Goal: Information Seeking & Learning: Learn about a topic

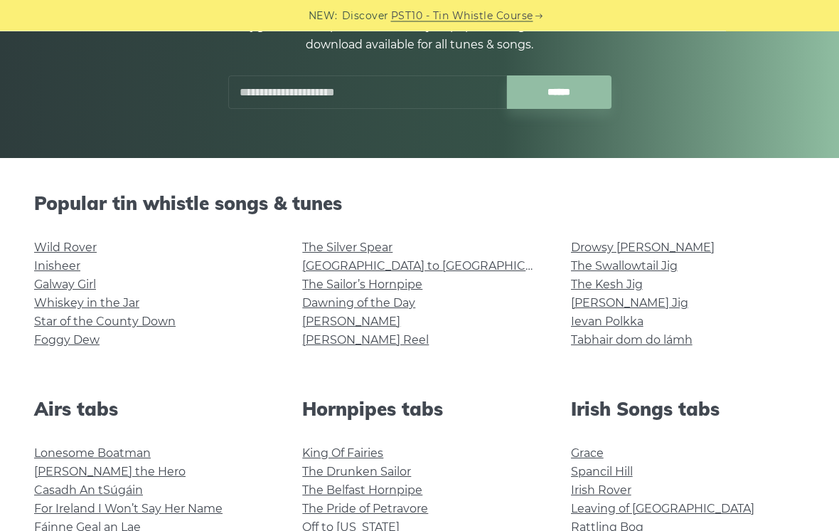
scroll to position [216, 0]
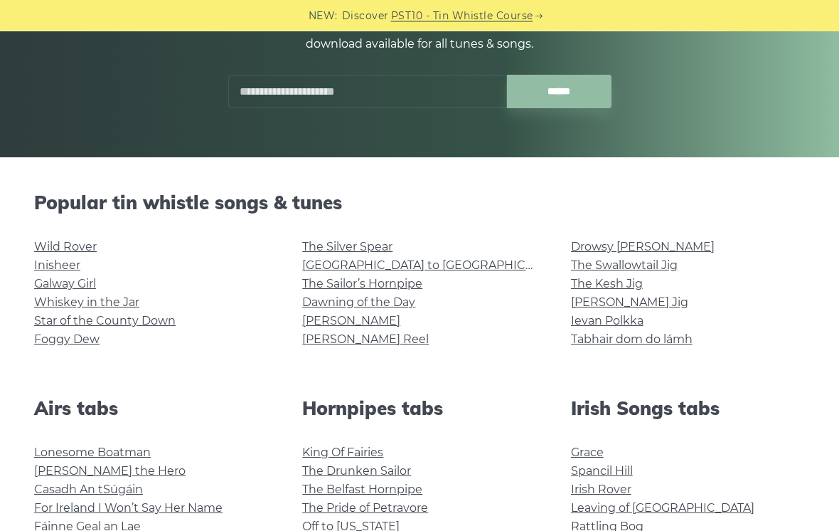
click at [400, 262] on link "[GEOGRAPHIC_DATA] to [GEOGRAPHIC_DATA]" at bounding box center [433, 266] width 262 height 14
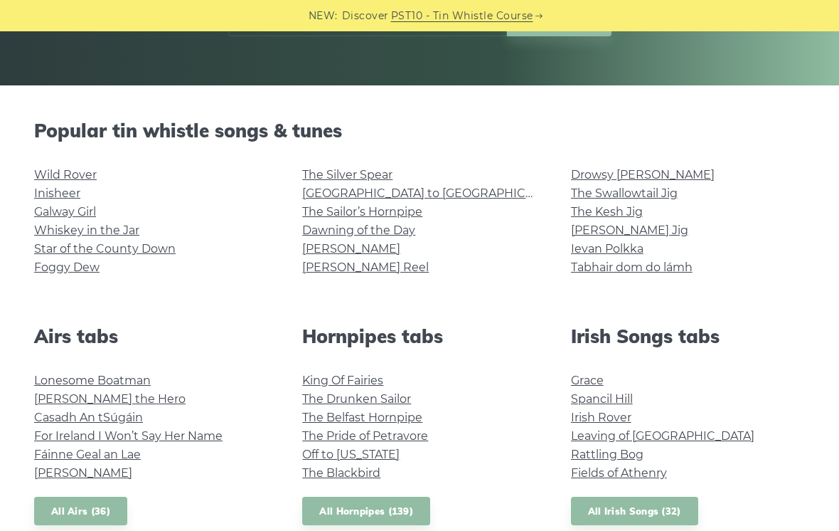
scroll to position [289, 0]
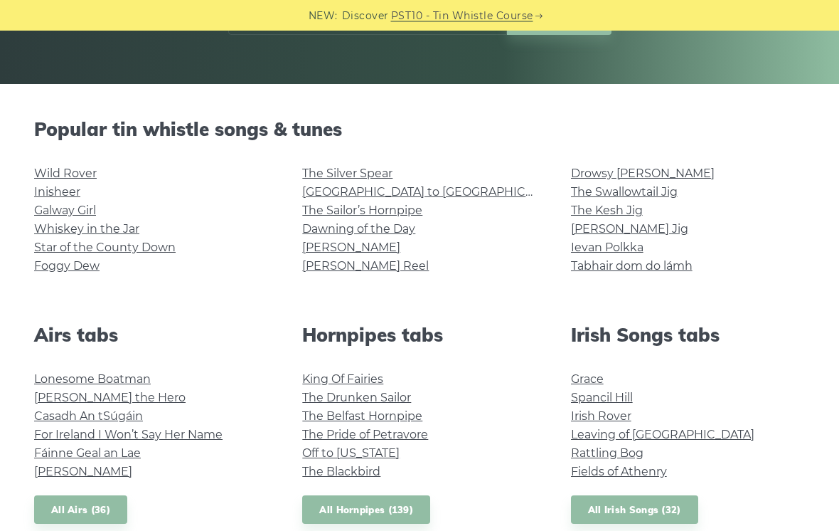
click at [615, 447] on link "Rattling Bog" at bounding box center [607, 454] width 73 height 14
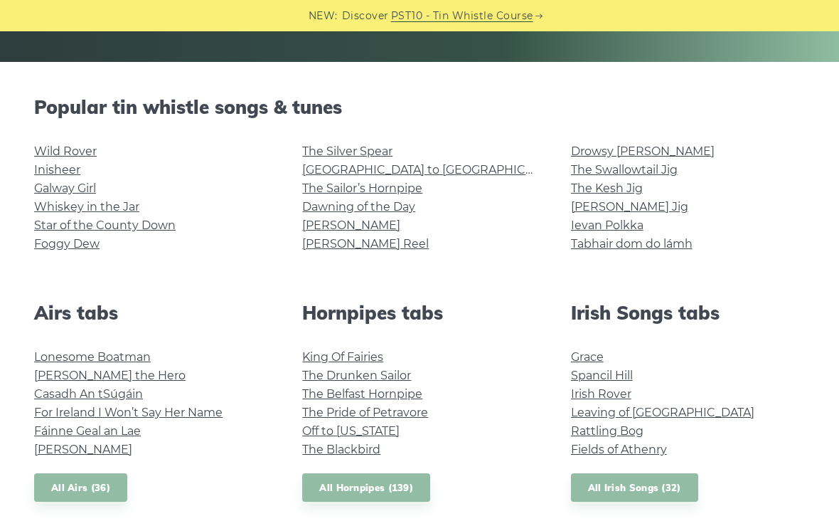
click at [67, 175] on link "Inisheer" at bounding box center [57, 170] width 46 height 14
click at [74, 247] on link "Foggy Dew" at bounding box center [66, 244] width 65 height 14
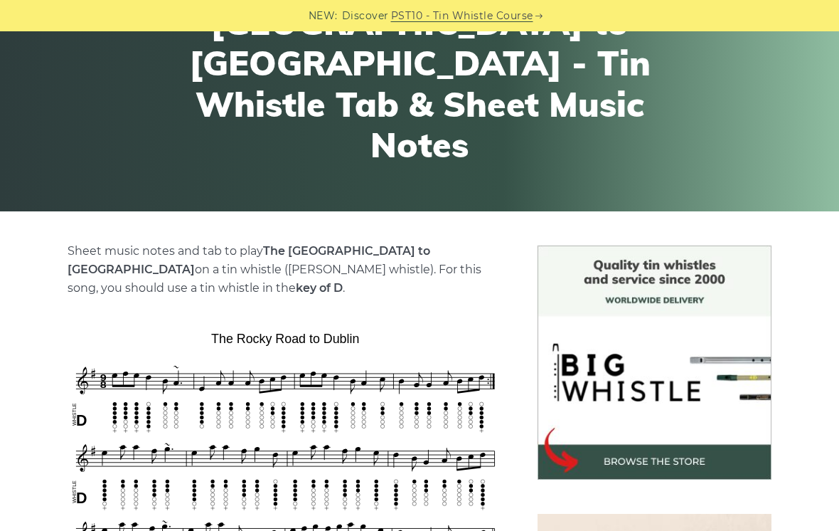
scroll to position [161, 0]
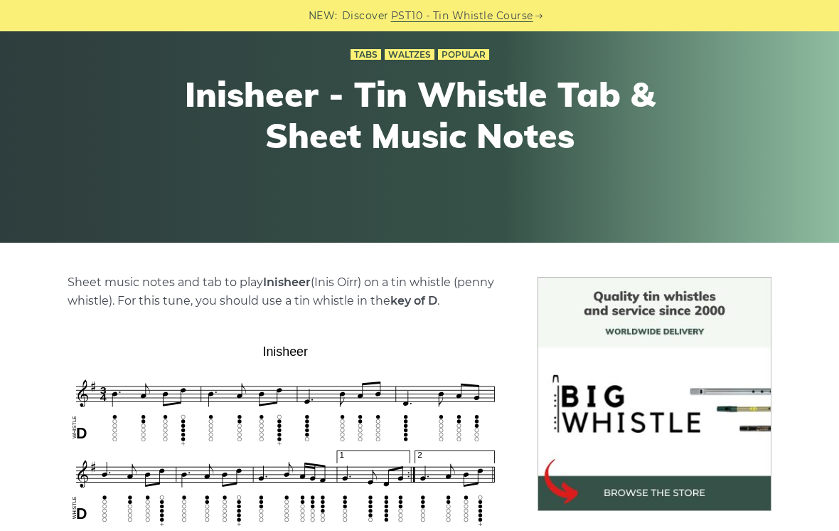
scroll to position [122, 0]
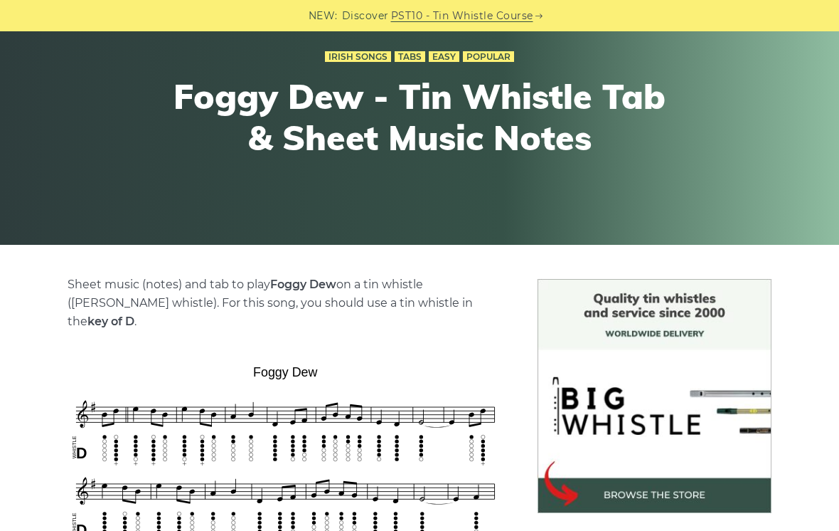
scroll to position [127, 0]
